Goal: Information Seeking & Learning: Learn about a topic

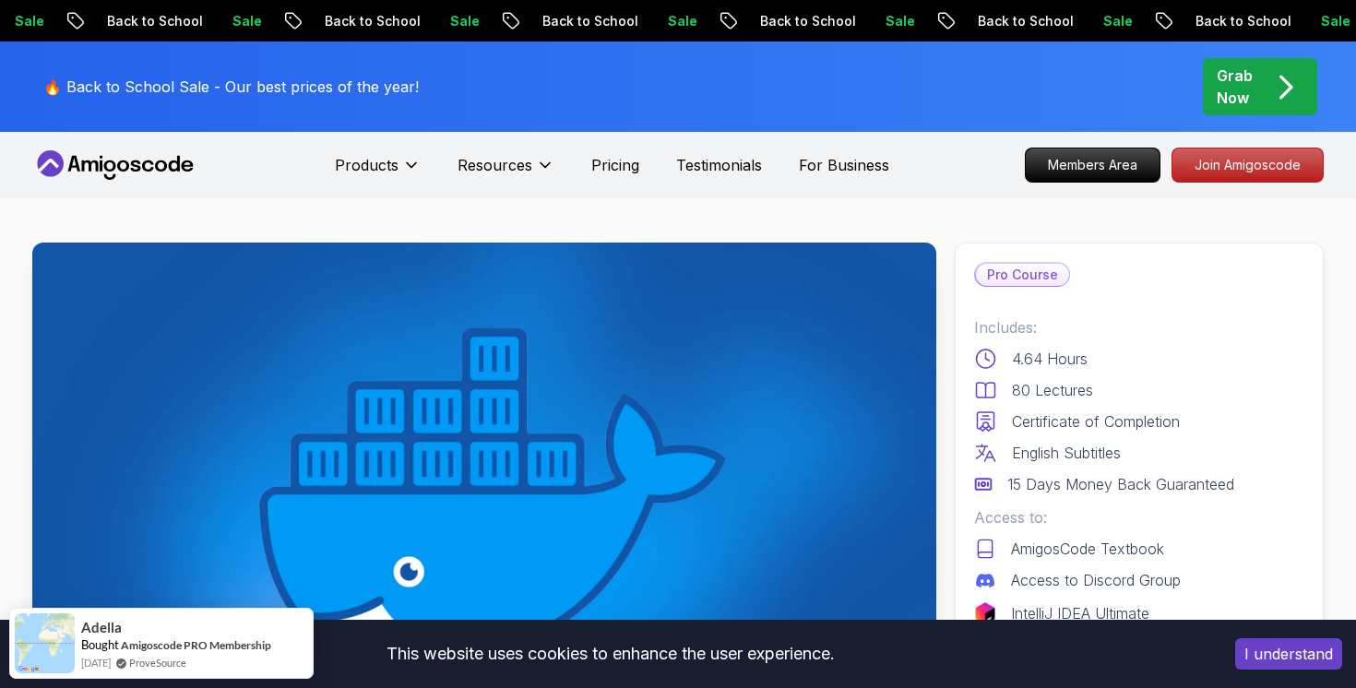
click at [708, 19] on p "Back to School" at bounding box center [687, 21] width 125 height 18
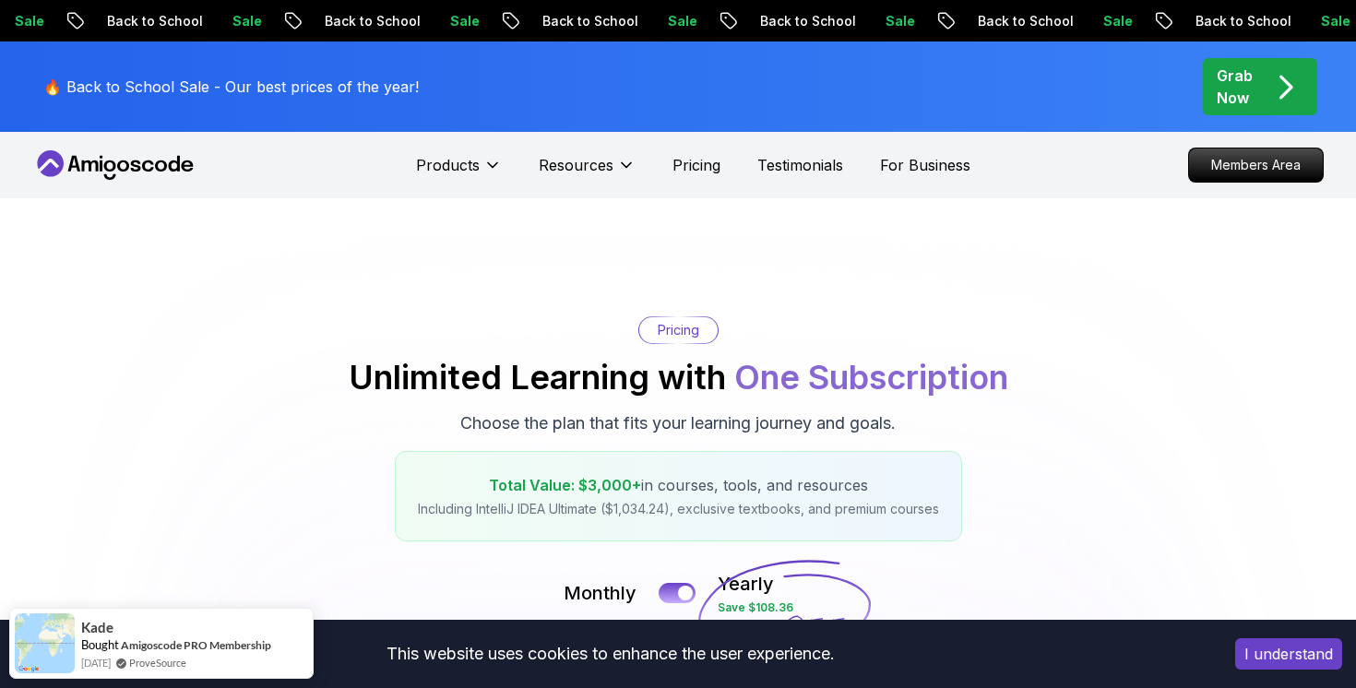
click at [174, 167] on icon at bounding box center [115, 165] width 166 height 30
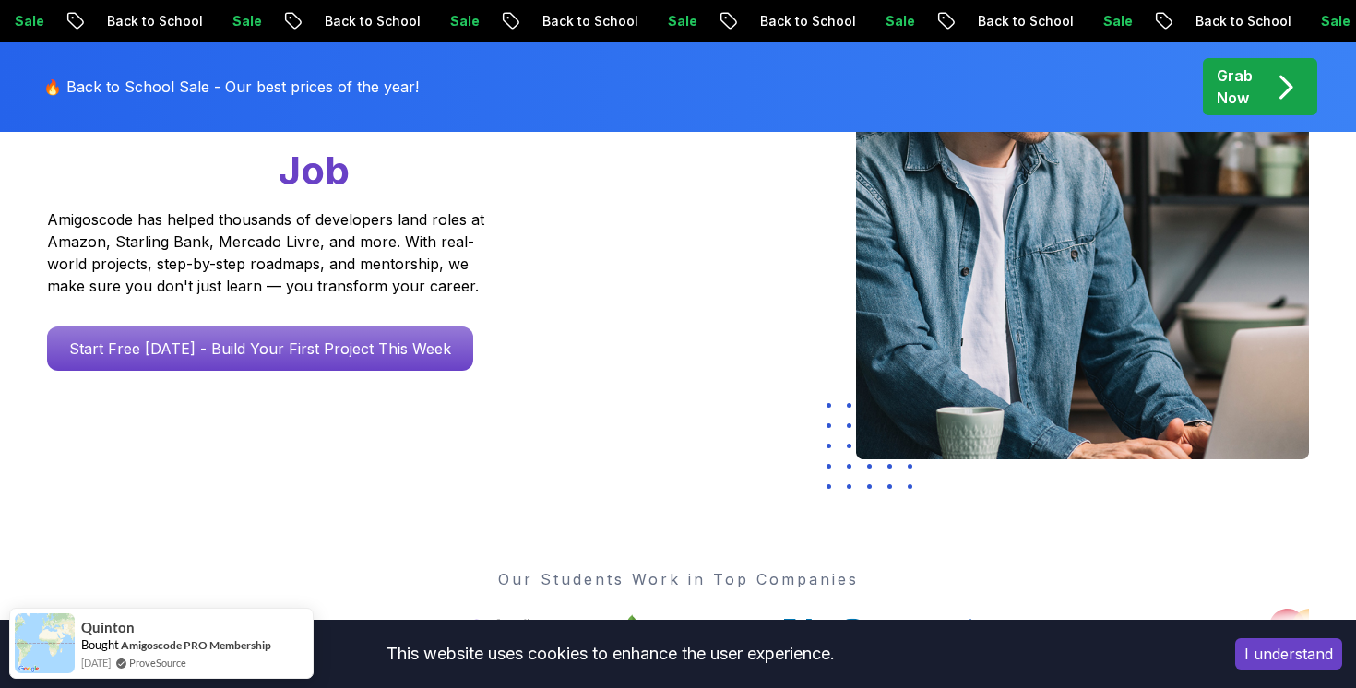
scroll to position [520, 0]
